Goal: Information Seeking & Learning: Learn about a topic

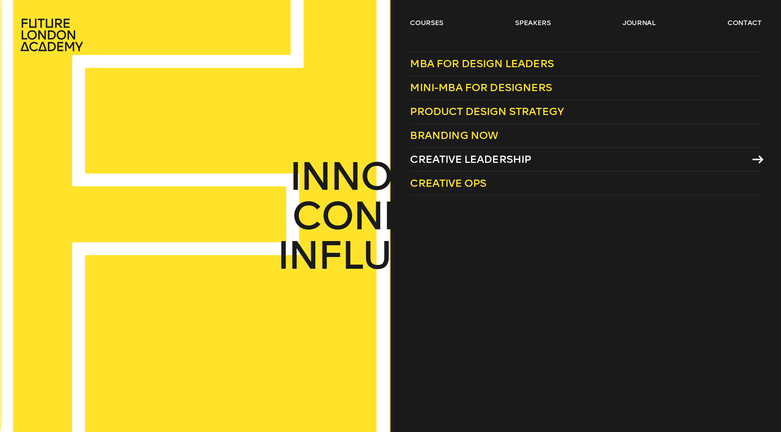
click at [476, 161] on span "Creative Leadership" at bounding box center [470, 159] width 121 height 13
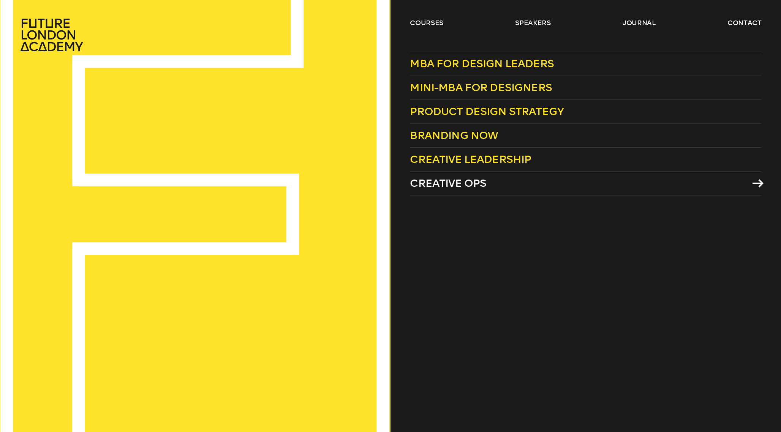
click at [443, 187] on span "Creative Ops" at bounding box center [448, 183] width 76 height 13
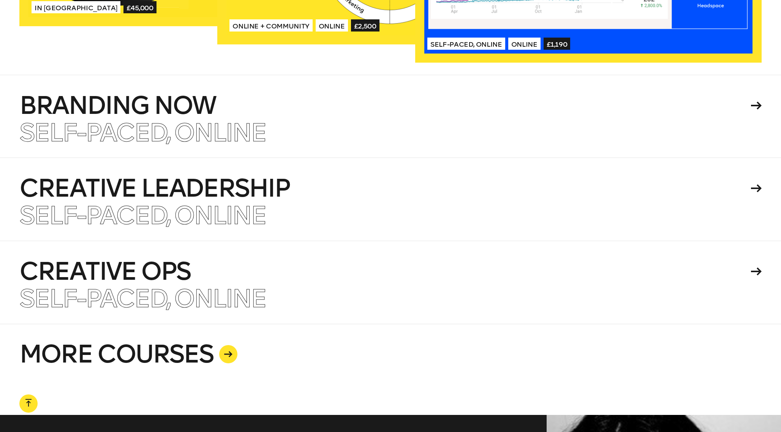
scroll to position [1906, 0]
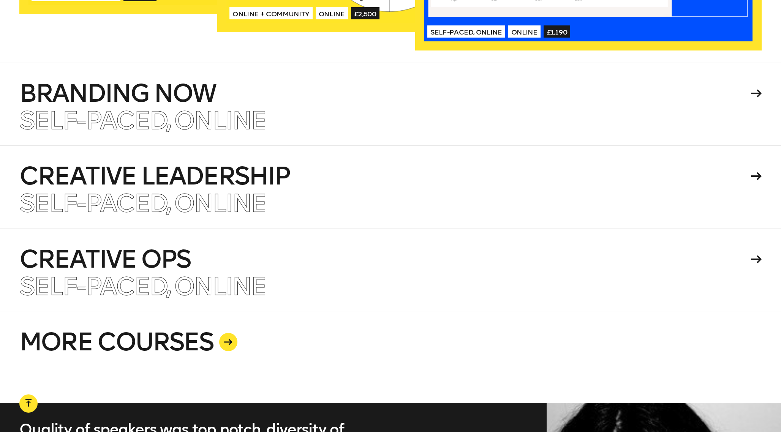
click at [229, 348] on div at bounding box center [228, 342] width 18 height 18
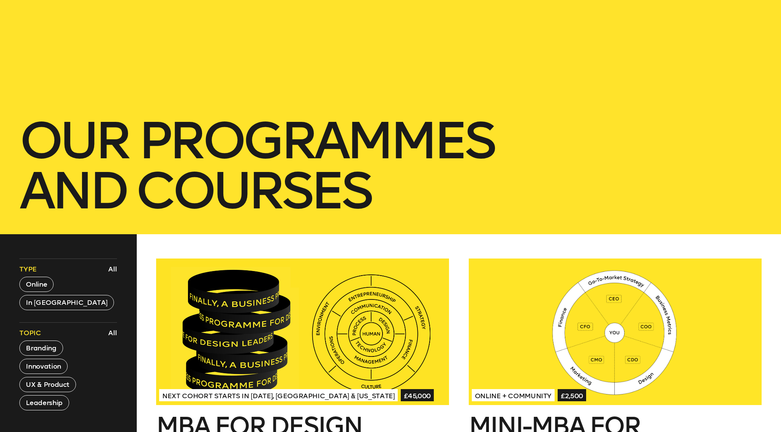
scroll to position [241, 0]
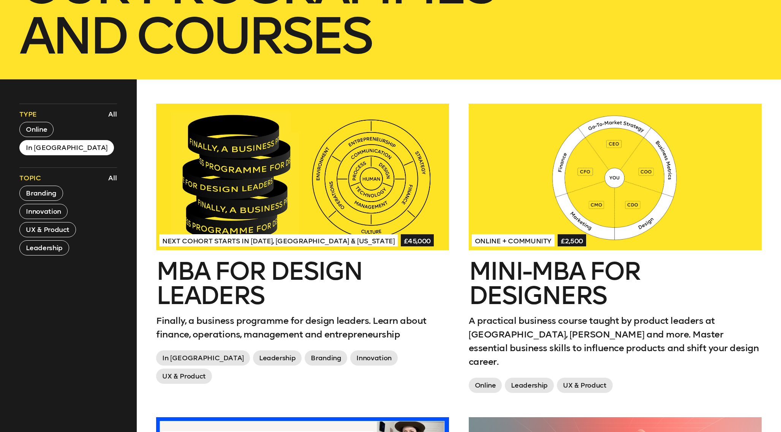
click at [46, 148] on button "In London" at bounding box center [66, 147] width 95 height 15
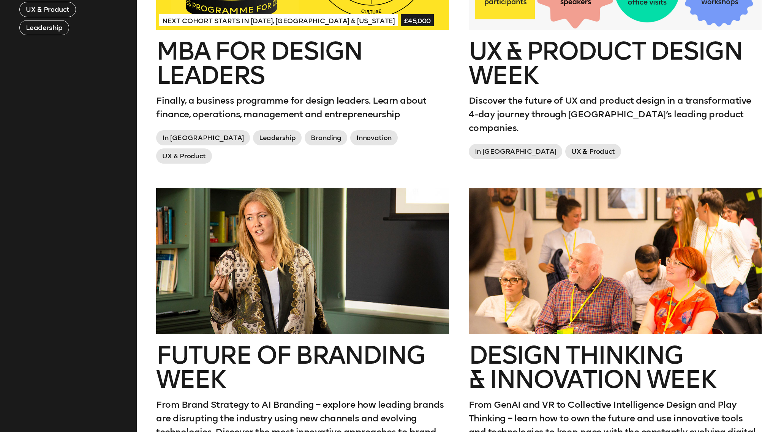
scroll to position [307, 0]
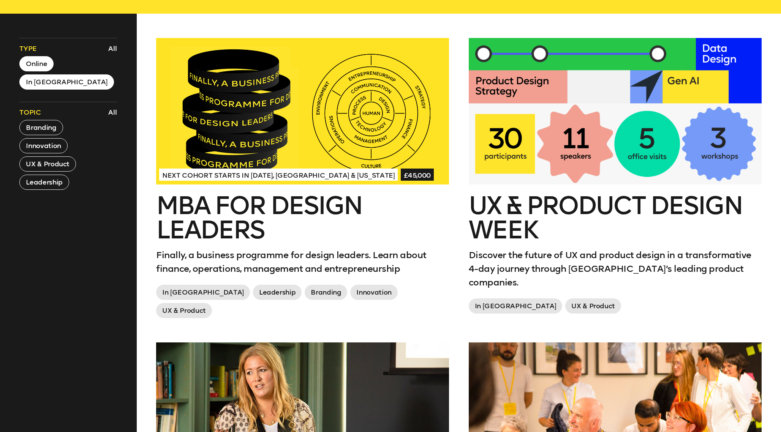
click at [43, 60] on button "Online" at bounding box center [36, 63] width 34 height 15
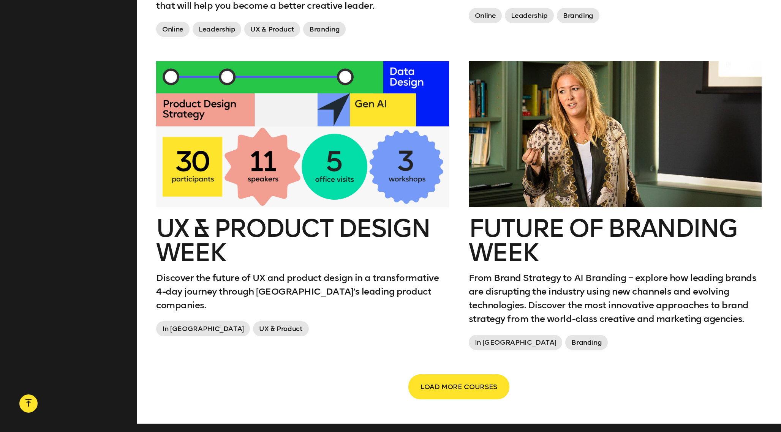
scroll to position [1201, 0]
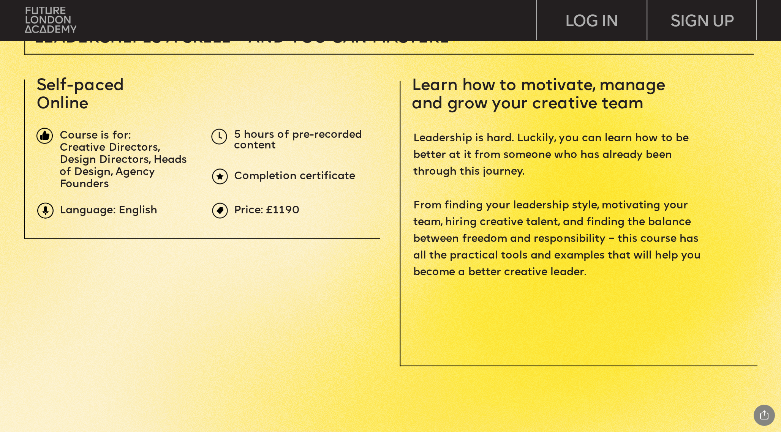
scroll to position [350, 0]
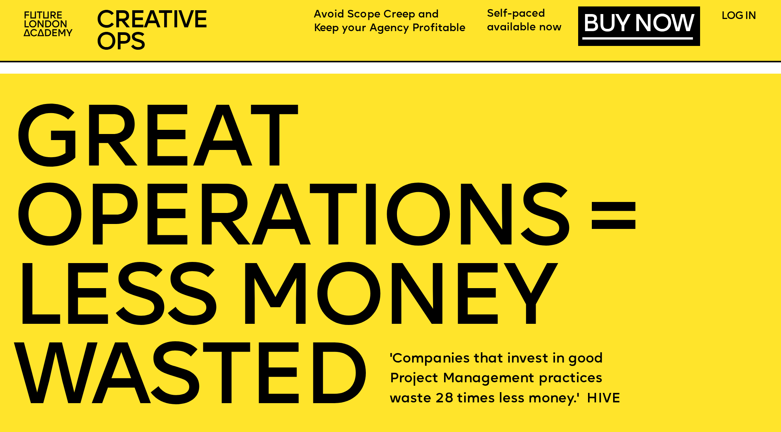
scroll to position [1704, 0]
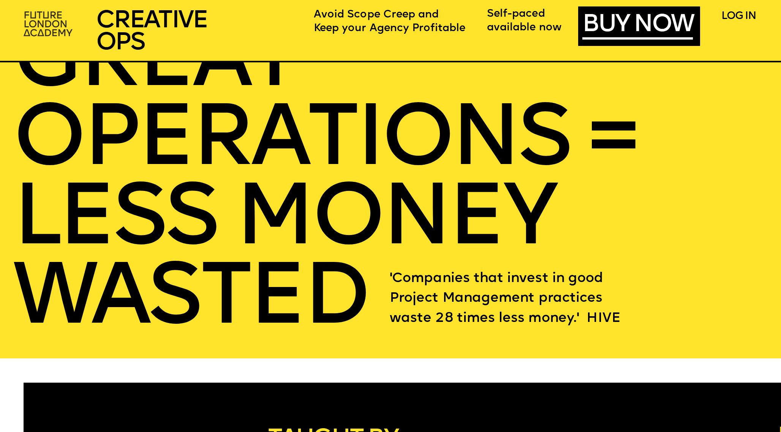
click at [52, 24] on img at bounding box center [49, 25] width 60 height 36
